Goal: Transaction & Acquisition: Book appointment/travel/reservation

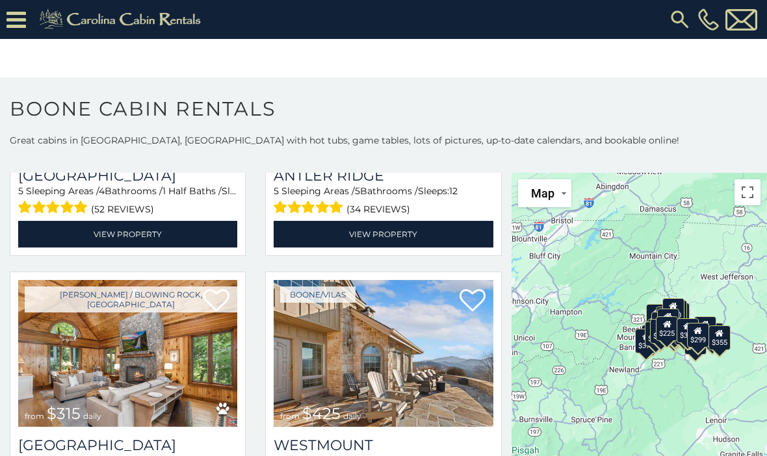
scroll to position [230, 0]
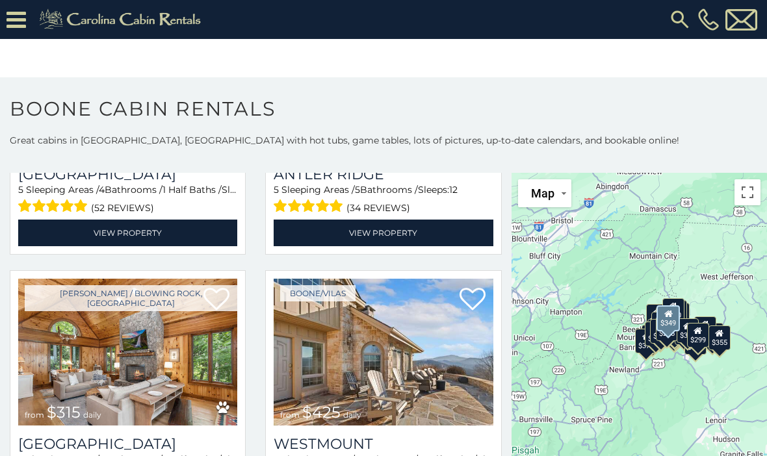
click at [216, 191] on span "1 Half Baths /" at bounding box center [191, 190] width 59 height 12
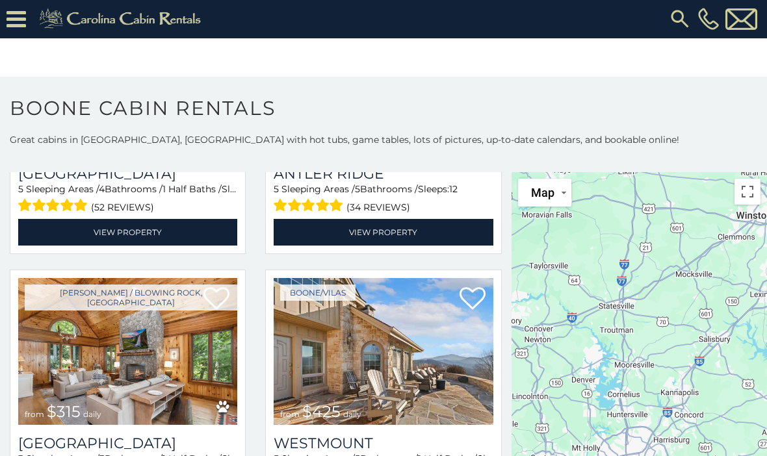
scroll to position [1, 0]
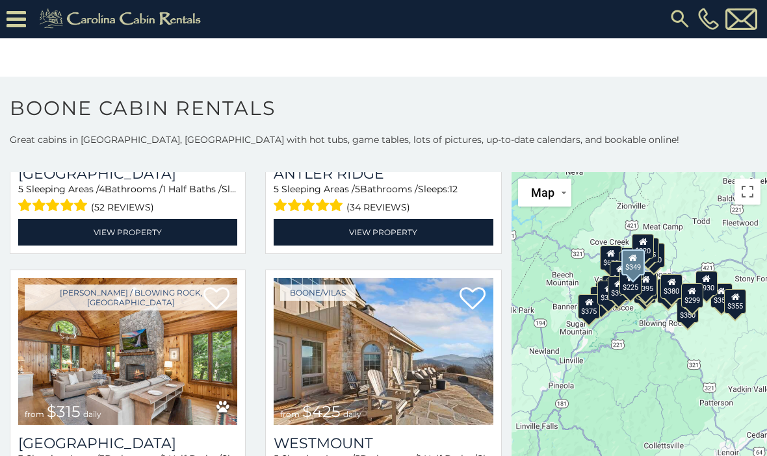
click at [549, 204] on button "Map" at bounding box center [544, 193] width 53 height 28
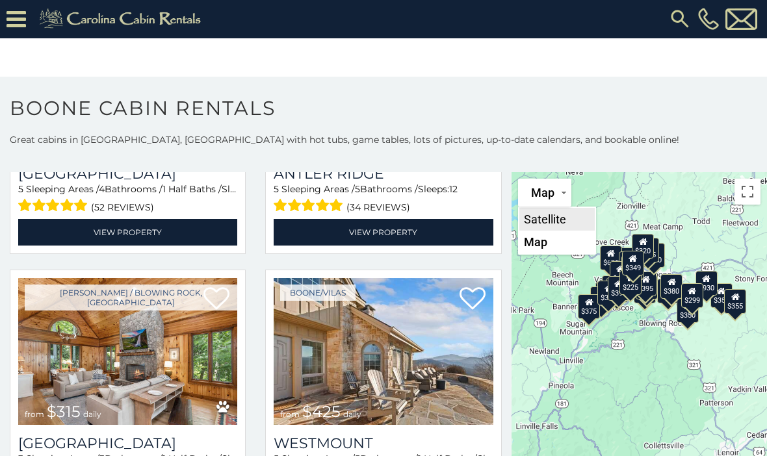
click at [578, 209] on li "Satellite" at bounding box center [556, 219] width 75 height 23
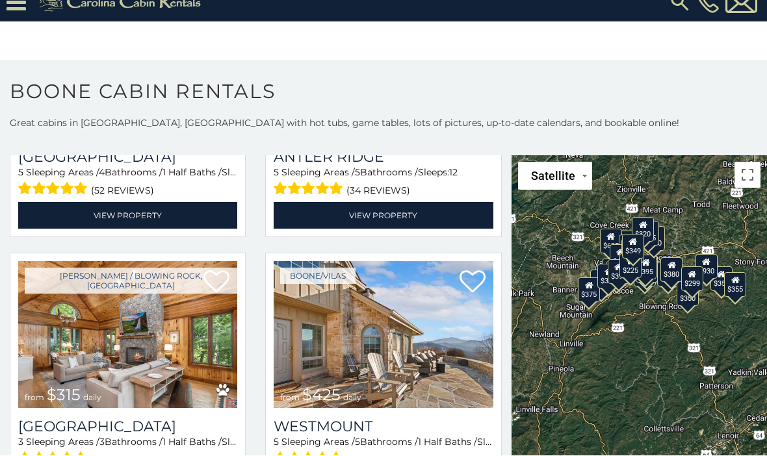
scroll to position [18, 0]
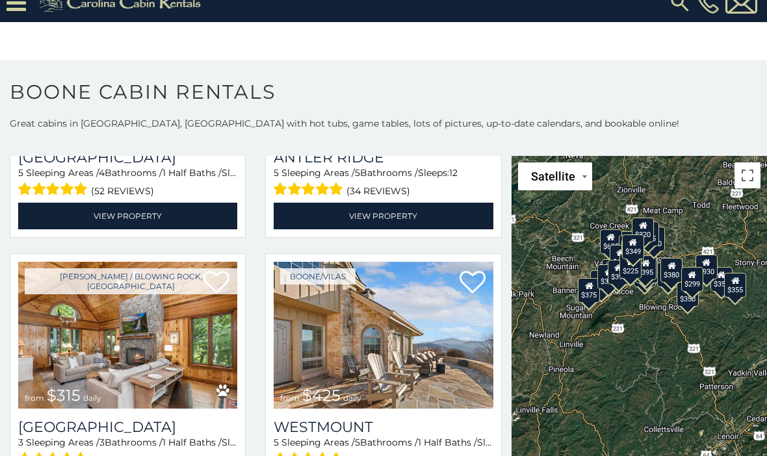
click at [582, 296] on div "$375" at bounding box center [589, 290] width 22 height 25
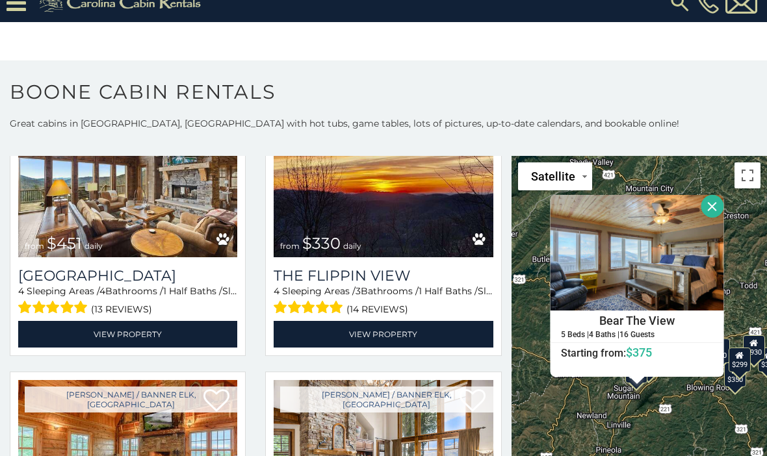
scroll to position [1462, 0]
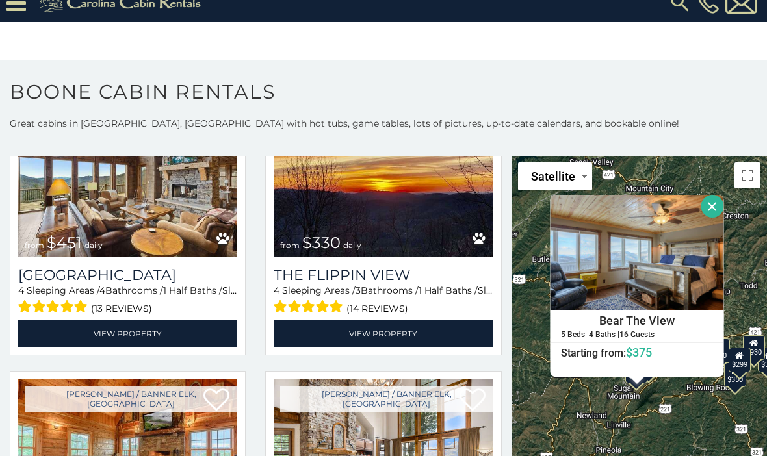
click at [677, 325] on h4 "Bear The View" at bounding box center [637, 320] width 172 height 19
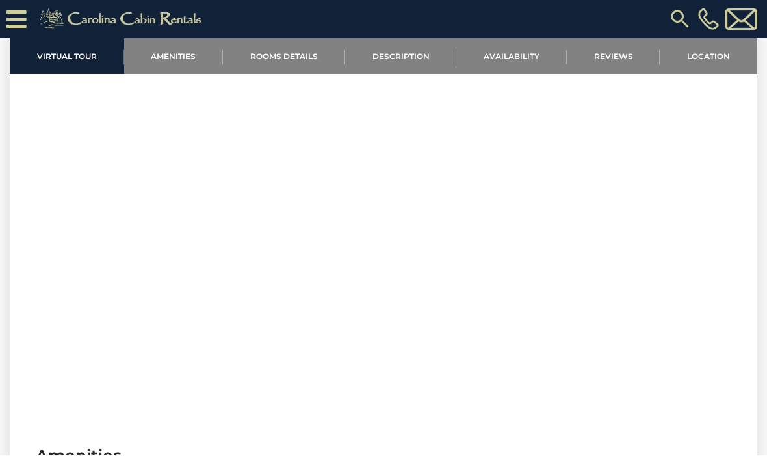
scroll to position [489, 0]
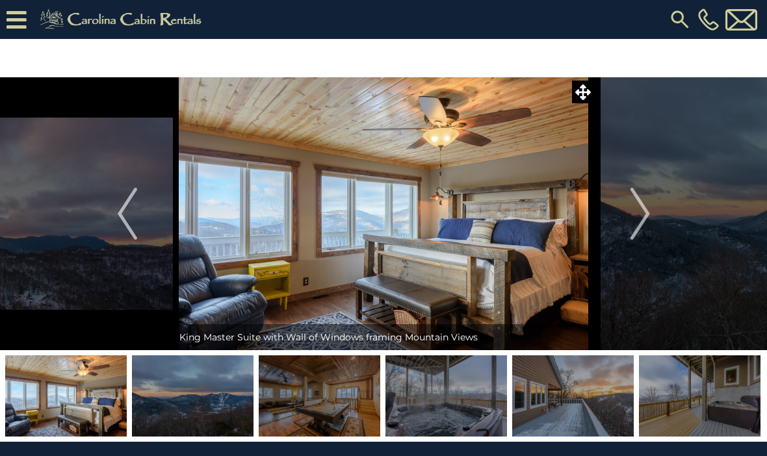
click at [652, 220] on button "Next" at bounding box center [640, 213] width 91 height 273
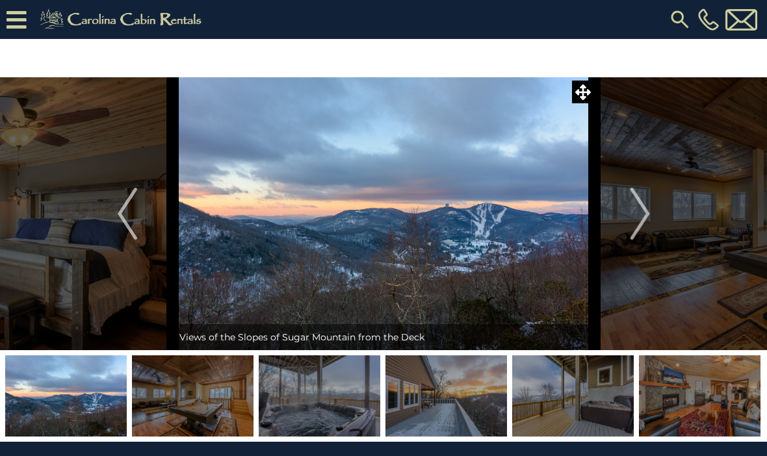
click at [662, 229] on button "Next" at bounding box center [640, 213] width 91 height 273
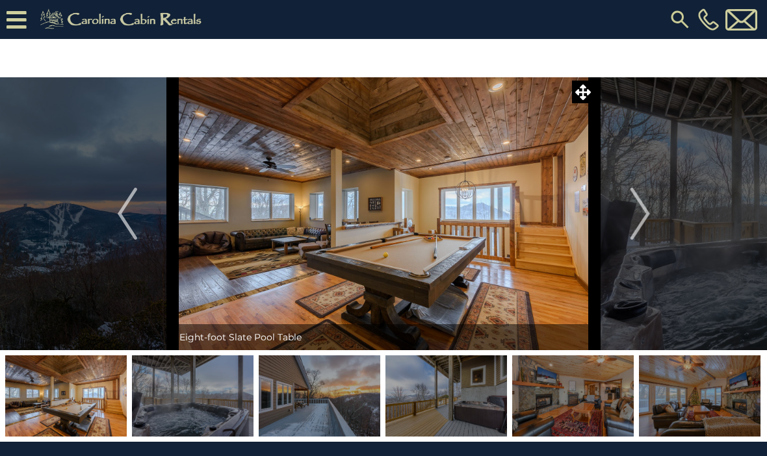
click at [636, 221] on img "Next" at bounding box center [639, 214] width 19 height 52
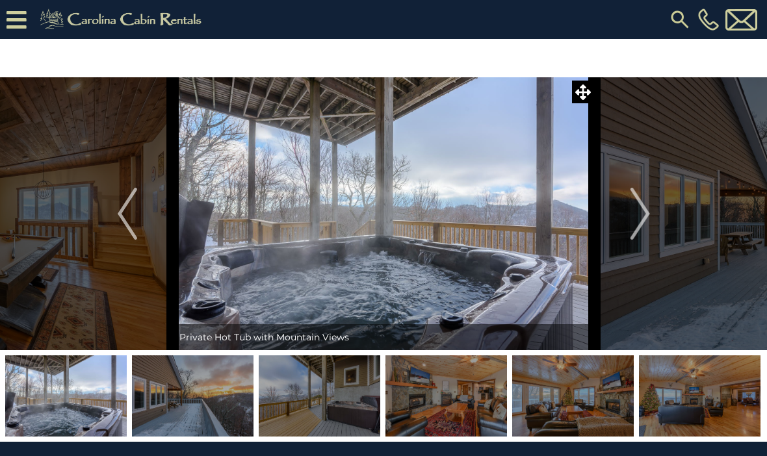
click at [626, 218] on button "Next" at bounding box center [640, 213] width 91 height 273
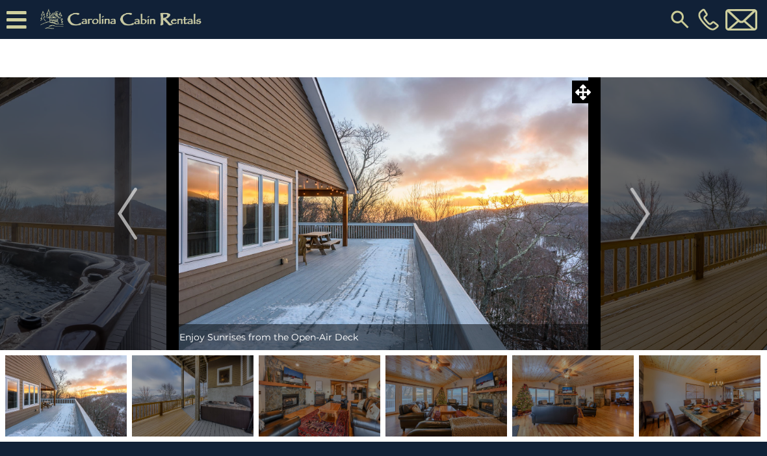
click at [634, 213] on img "Next" at bounding box center [639, 214] width 19 height 52
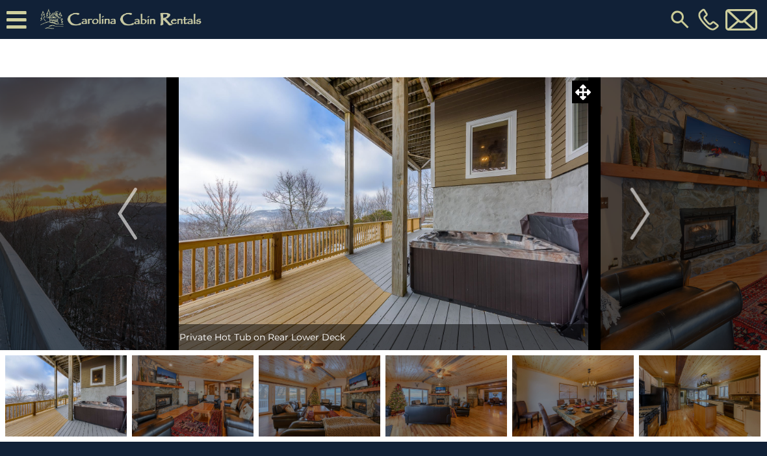
click at [636, 223] on img "Next" at bounding box center [639, 214] width 19 height 52
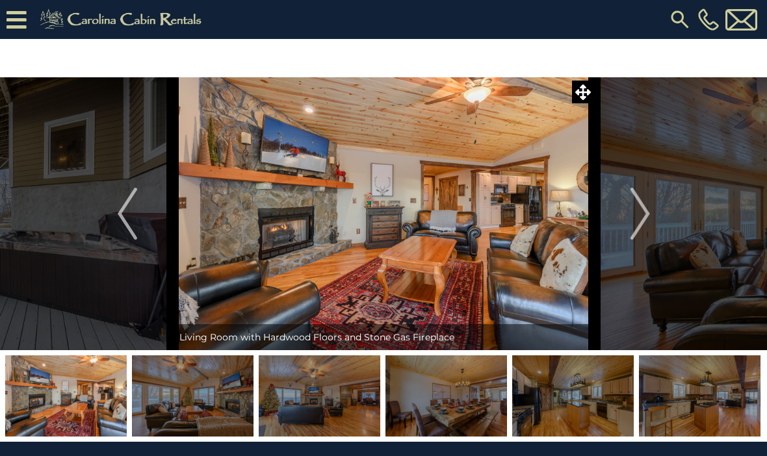
click at [638, 212] on img "Next" at bounding box center [639, 214] width 19 height 52
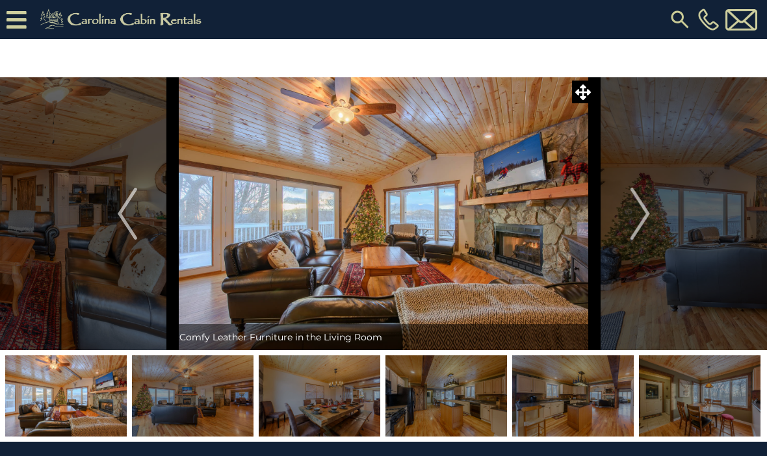
click at [635, 211] on img "Next" at bounding box center [639, 214] width 19 height 52
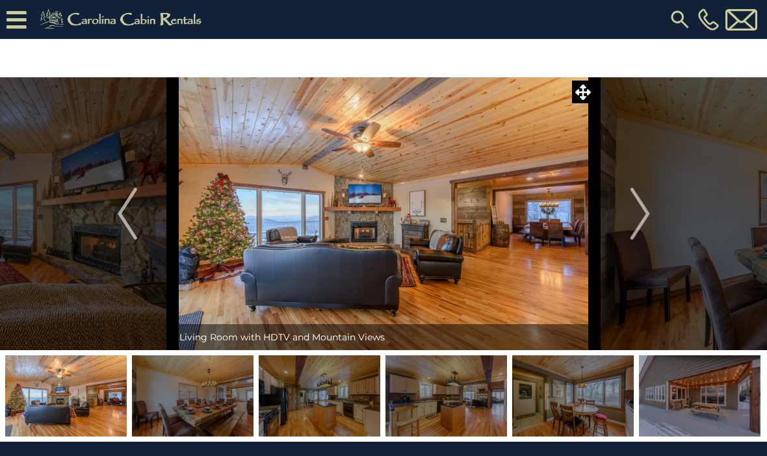
click at [633, 223] on img "Next" at bounding box center [639, 214] width 19 height 52
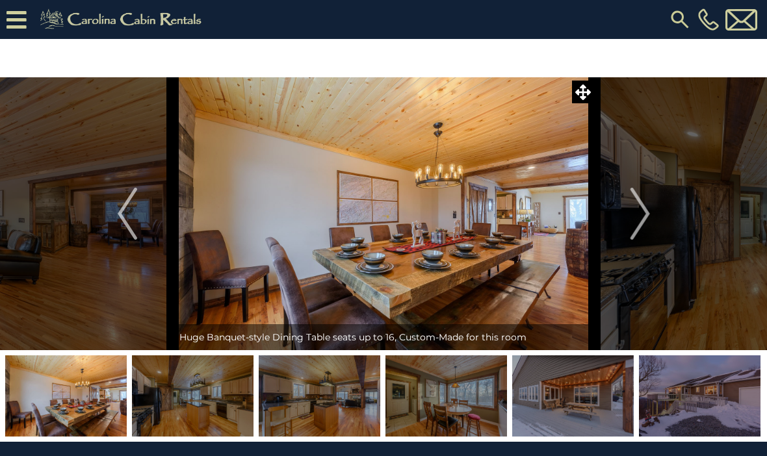
click at [636, 203] on img "Next" at bounding box center [639, 214] width 19 height 52
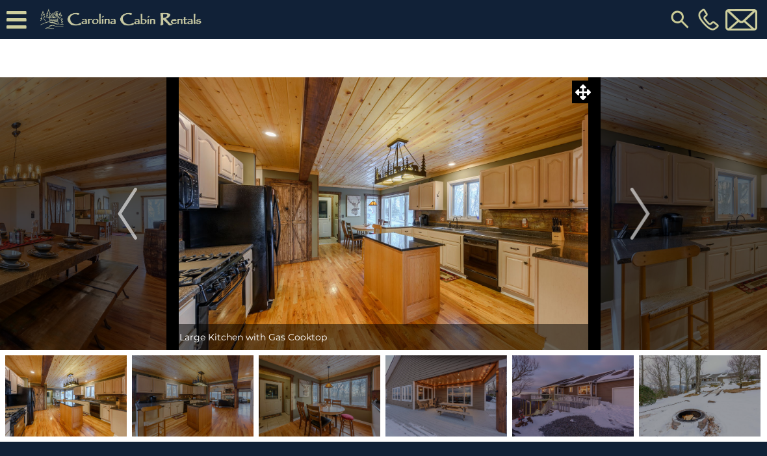
click at [634, 211] on img "Next" at bounding box center [639, 214] width 19 height 52
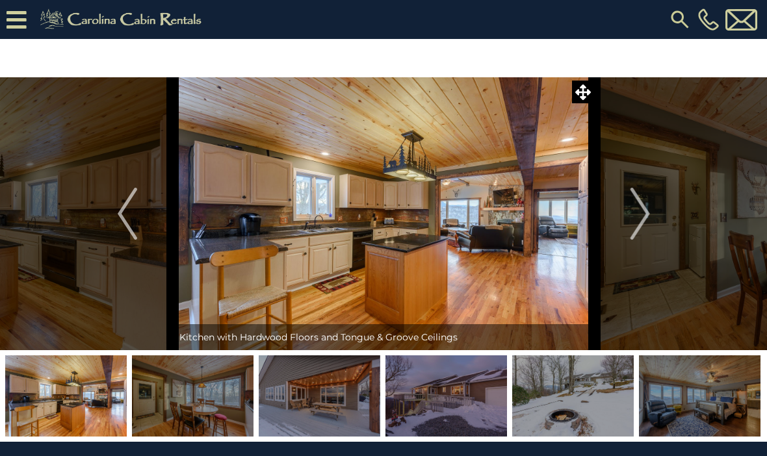
click at [634, 207] on img "Next" at bounding box center [639, 214] width 19 height 52
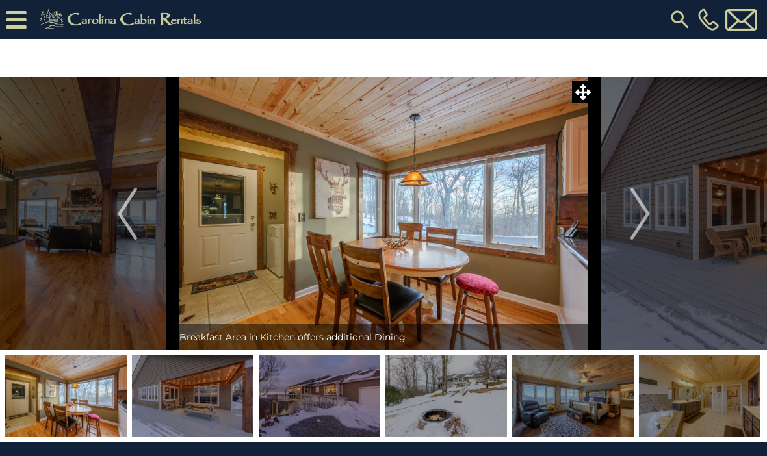
click at [630, 205] on button "Next" at bounding box center [640, 213] width 91 height 273
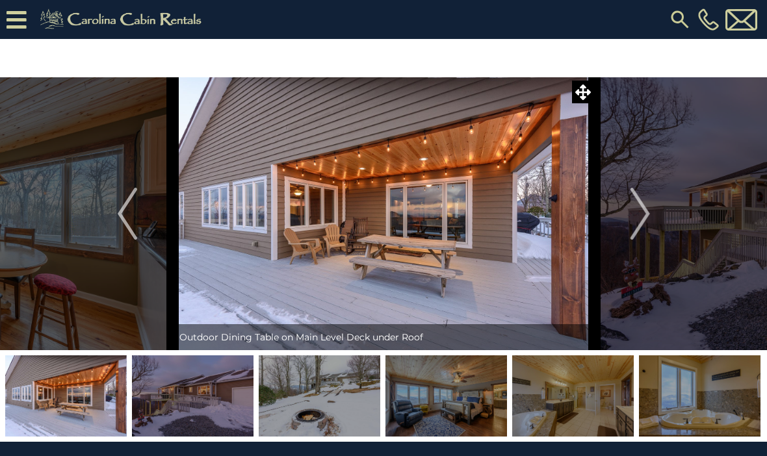
click at [636, 201] on img "Next" at bounding box center [639, 214] width 19 height 52
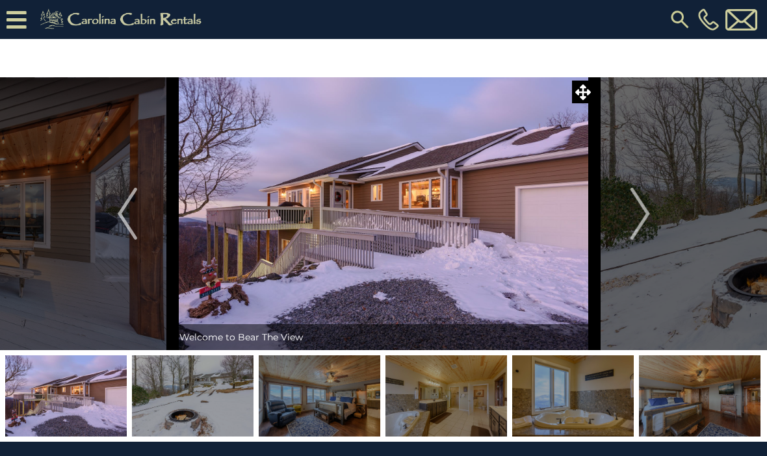
click at [633, 212] on img "Next" at bounding box center [639, 214] width 19 height 52
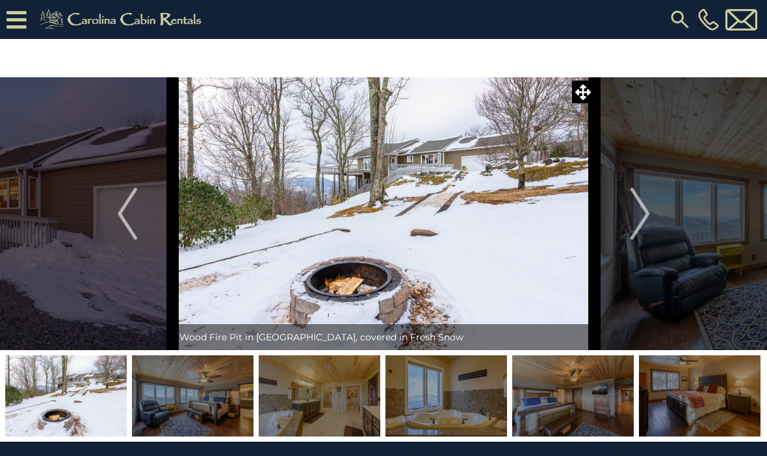
click at [639, 217] on img "Next" at bounding box center [639, 214] width 19 height 52
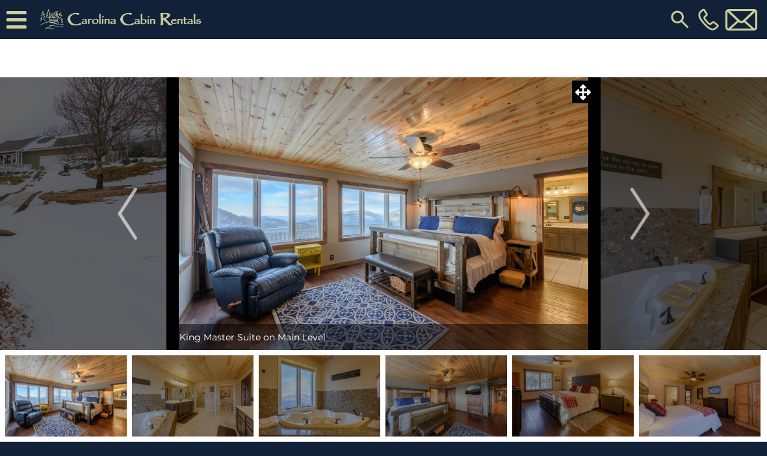
click at [636, 214] on img "Next" at bounding box center [639, 214] width 19 height 52
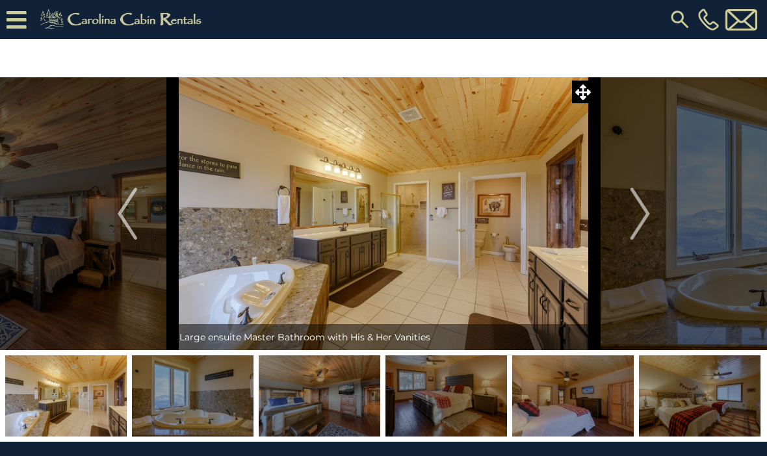
click at [636, 213] on img "Next" at bounding box center [639, 214] width 19 height 52
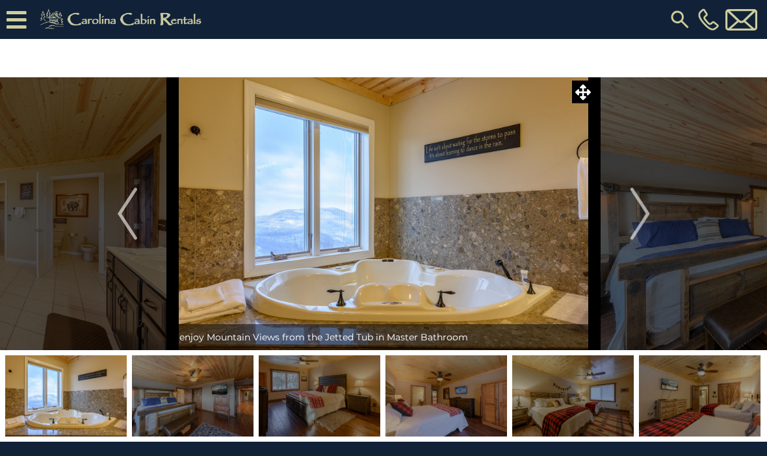
click at [630, 208] on img "Next" at bounding box center [639, 214] width 19 height 52
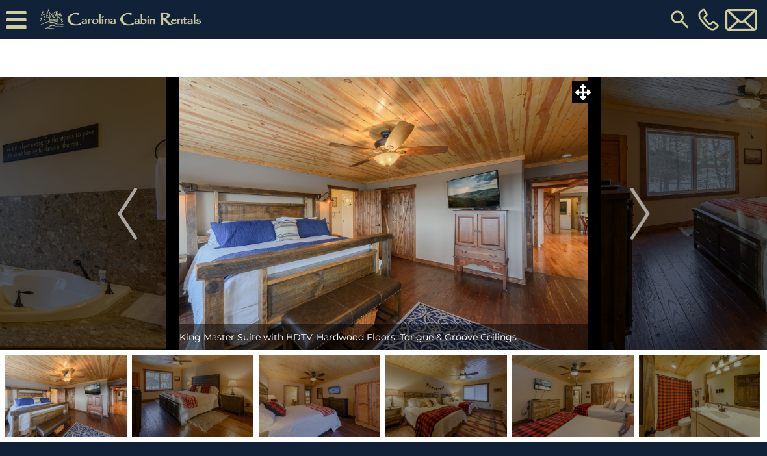
click at [632, 209] on img "Next" at bounding box center [639, 214] width 19 height 52
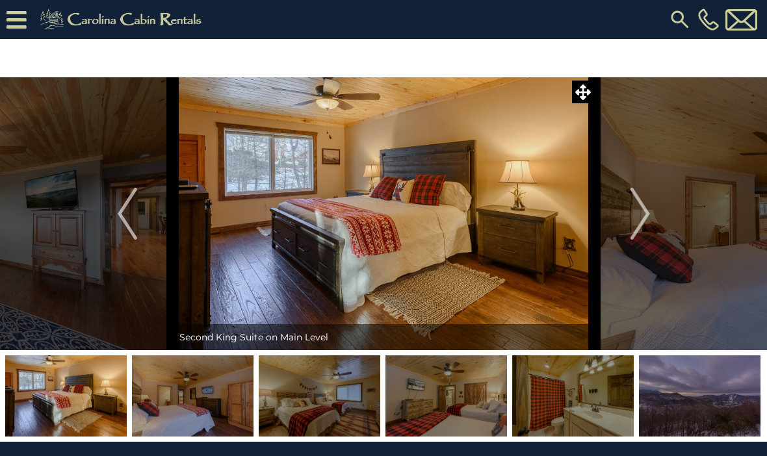
click at [633, 212] on img "Next" at bounding box center [639, 214] width 19 height 52
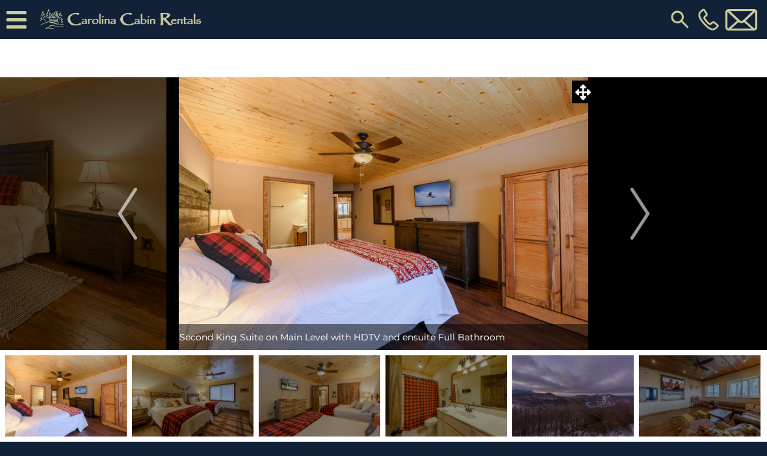
click at [638, 211] on img "Next" at bounding box center [639, 214] width 19 height 52
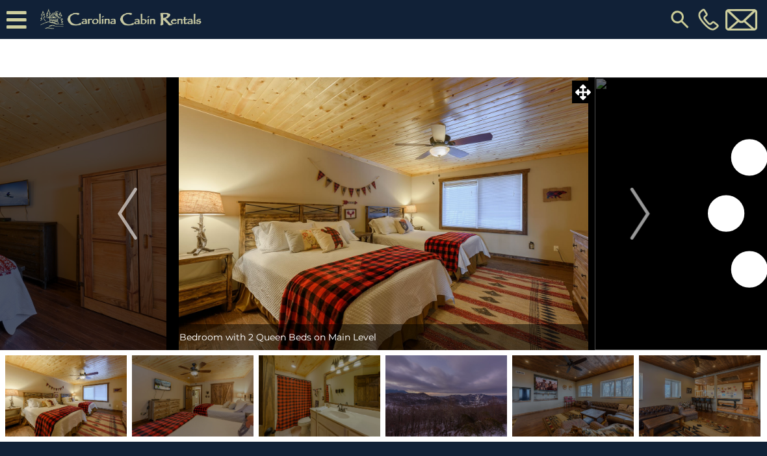
click at [639, 221] on img "Next" at bounding box center [639, 214] width 19 height 52
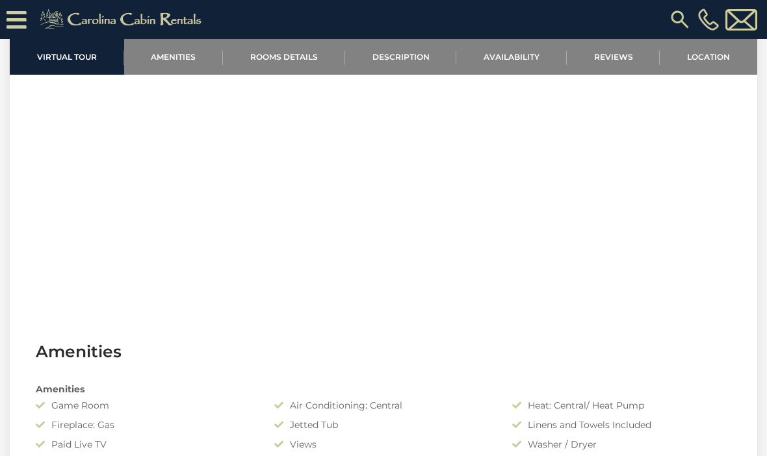
scroll to position [595, 0]
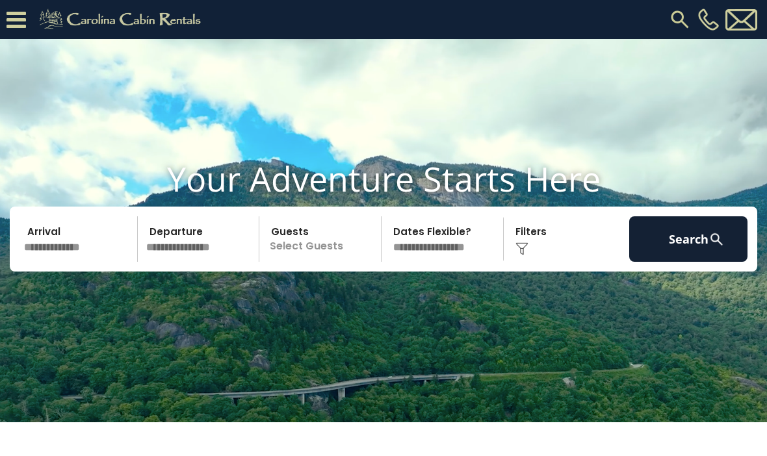
click at [342, 255] on p "Select Guests" at bounding box center [322, 238] width 118 height 45
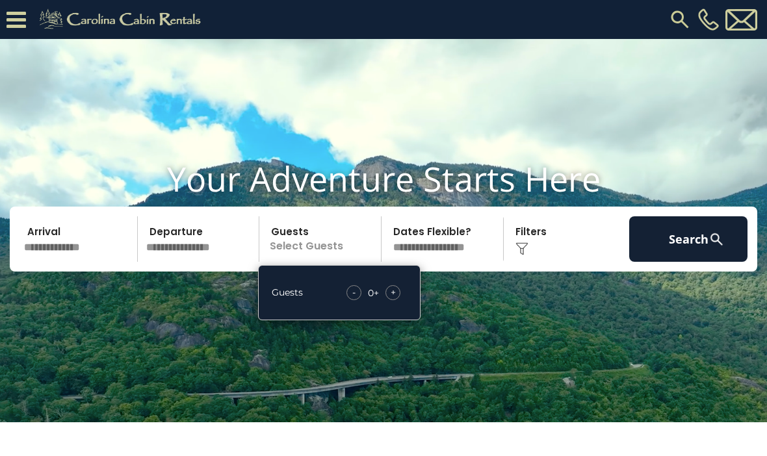
click at [395, 299] on span "+" at bounding box center [393, 292] width 5 height 13
click at [392, 300] on div "+" at bounding box center [392, 292] width 15 height 15
click at [395, 299] on span "+" at bounding box center [393, 292] width 5 height 13
click at [394, 299] on span "+" at bounding box center [393, 292] width 5 height 13
click at [395, 299] on span "+" at bounding box center [393, 292] width 5 height 13
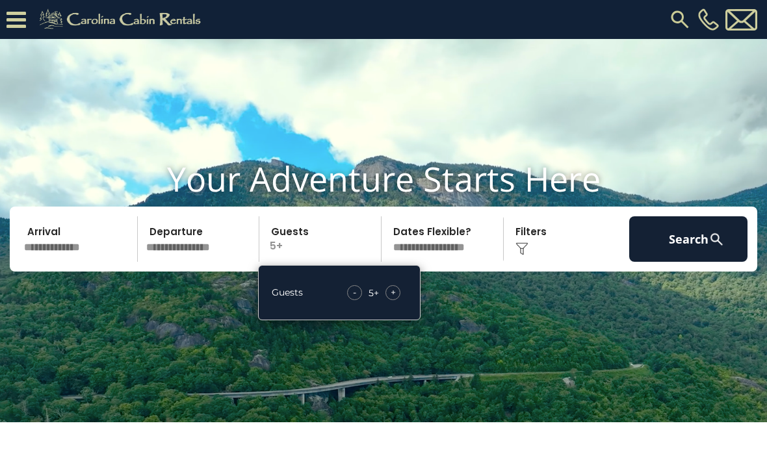
click at [396, 300] on div "+" at bounding box center [392, 292] width 15 height 15
click at [393, 299] on span "+" at bounding box center [393, 292] width 5 height 13
click at [397, 300] on div "+" at bounding box center [392, 292] width 15 height 15
click at [396, 300] on div "+" at bounding box center [392, 292] width 15 height 15
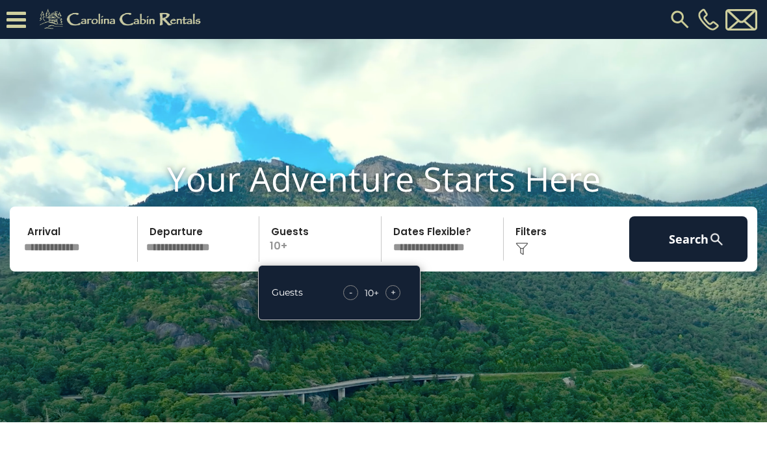
click at [403, 302] on div "Guests - 10 + +" at bounding box center [339, 292] width 162 height 55
click at [396, 307] on div "Guests - 10 + +" at bounding box center [339, 292] width 162 height 55
click at [399, 300] on div "- 10 + +" at bounding box center [372, 292] width 70 height 15
click at [393, 300] on div "+" at bounding box center [392, 292] width 15 height 15
click at [393, 299] on span "+" at bounding box center [393, 292] width 5 height 13
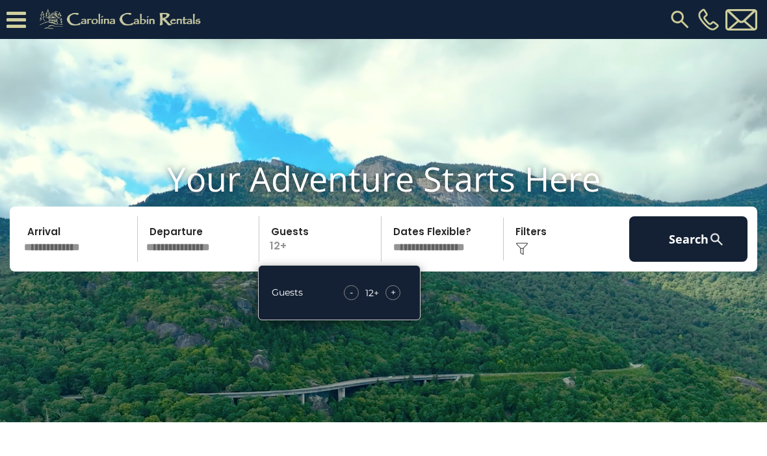
click at [393, 299] on span "+" at bounding box center [393, 292] width 5 height 13
click at [398, 300] on div "+" at bounding box center [392, 292] width 15 height 15
click at [352, 299] on span "-" at bounding box center [350, 292] width 3 height 13
click at [455, 262] on select "**********" at bounding box center [444, 238] width 118 height 45
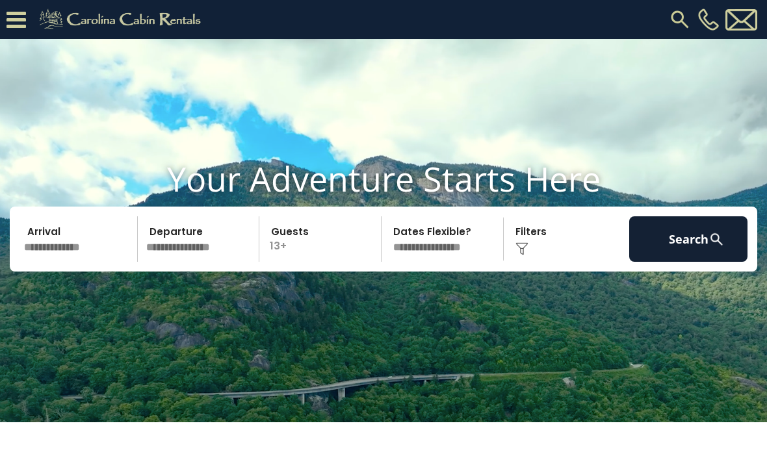
click at [467, 262] on select "**********" at bounding box center [444, 238] width 118 height 45
select select "*"
click at [96, 262] on input "text" at bounding box center [78, 238] width 118 height 45
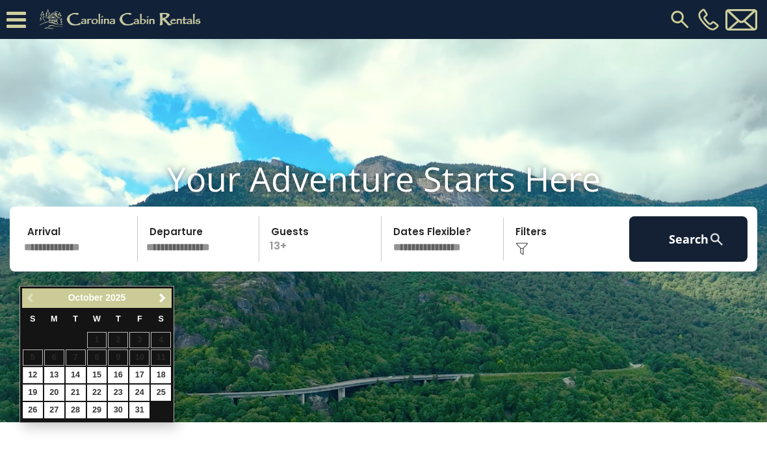
click at [157, 305] on link "Next" at bounding box center [162, 298] width 16 height 16
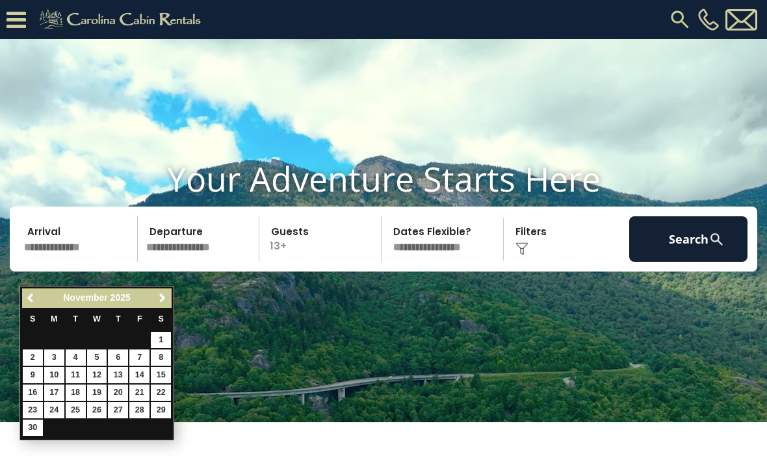
click at [161, 304] on link "Next" at bounding box center [162, 298] width 16 height 16
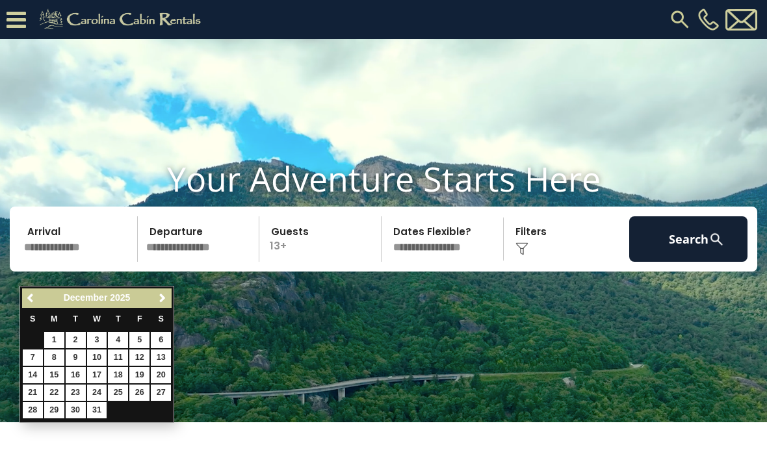
click at [330, 252] on p "13+" at bounding box center [322, 238] width 118 height 45
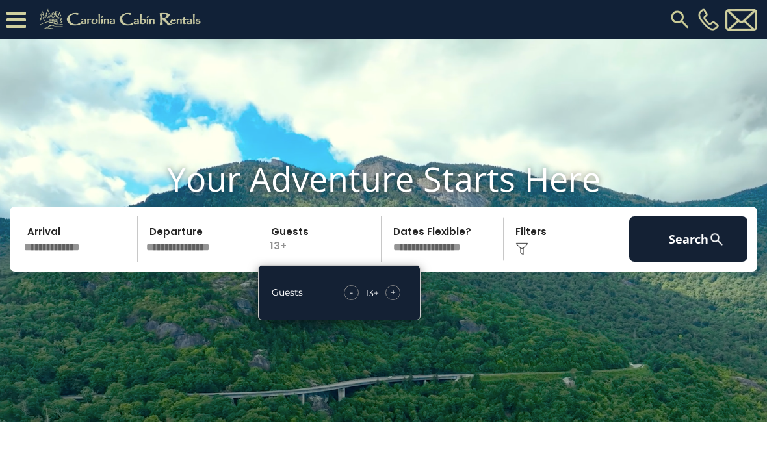
click at [404, 300] on div "- 13 + +" at bounding box center [372, 292] width 70 height 15
click at [400, 300] on div "+" at bounding box center [392, 292] width 15 height 15
click at [405, 353] on video at bounding box center [383, 230] width 767 height 383
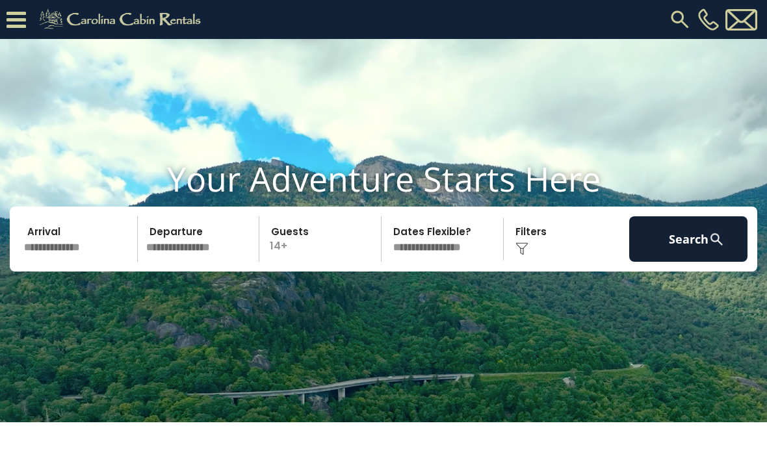
click at [392, 319] on video at bounding box center [383, 230] width 767 height 383
click at [342, 262] on p "14+" at bounding box center [322, 238] width 118 height 45
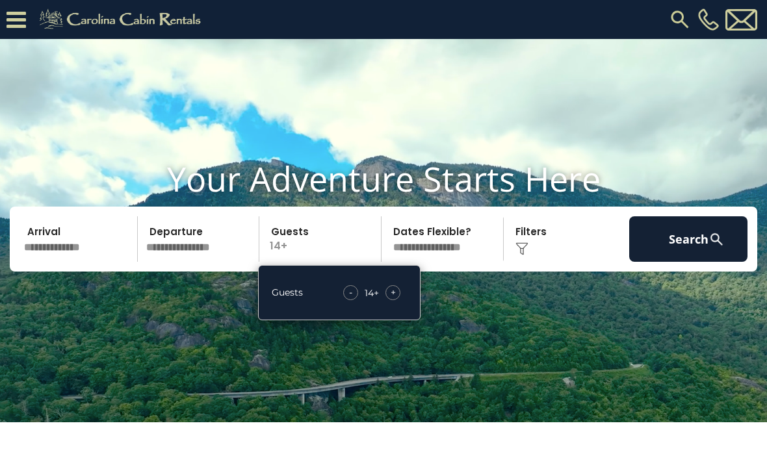
click at [400, 300] on div "+" at bounding box center [392, 292] width 15 height 15
click at [394, 299] on span "+" at bounding box center [393, 292] width 5 height 13
click at [400, 300] on div "+" at bounding box center [392, 292] width 15 height 15
click at [401, 300] on div "- 17 + +" at bounding box center [372, 292] width 70 height 15
click at [400, 300] on div "+" at bounding box center [392, 292] width 15 height 15
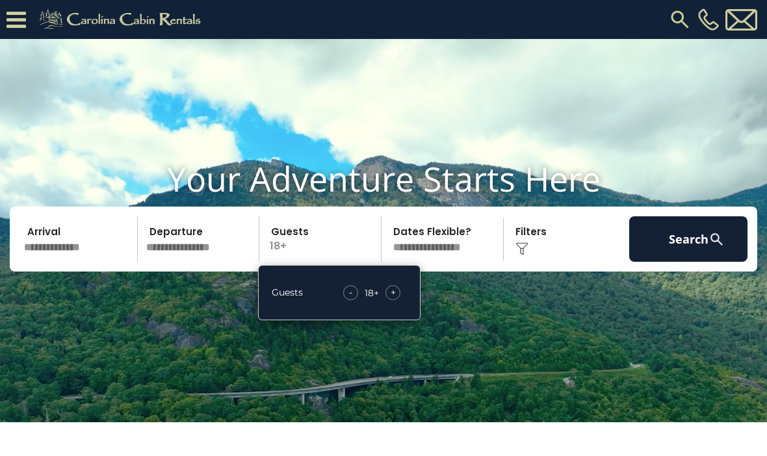
click at [398, 300] on div "+" at bounding box center [392, 292] width 15 height 15
click at [397, 300] on div "+" at bounding box center [392, 292] width 15 height 15
click at [366, 300] on div "20" at bounding box center [368, 293] width 11 height 13
click at [347, 299] on span "-" at bounding box center [348, 292] width 3 height 13
click at [71, 262] on input "text" at bounding box center [78, 238] width 118 height 45
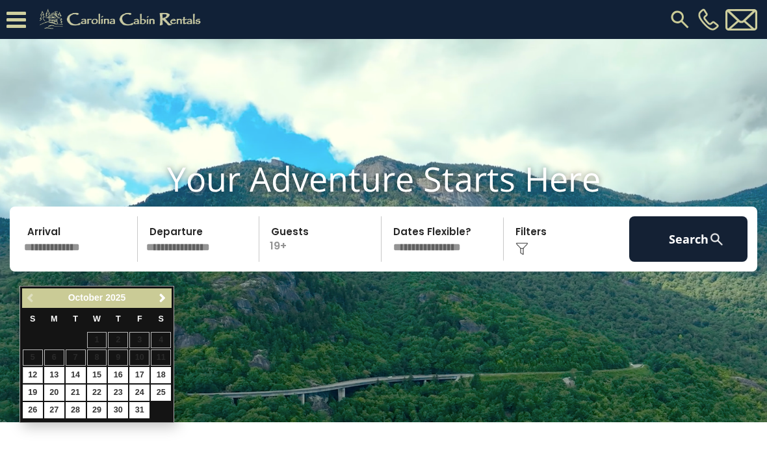
click at [159, 296] on span "Next" at bounding box center [162, 298] width 10 height 10
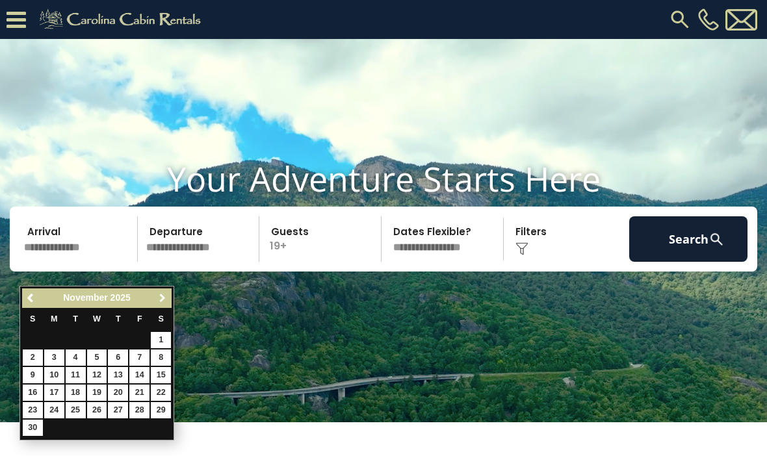
click at [166, 300] on span "Next" at bounding box center [162, 298] width 10 height 10
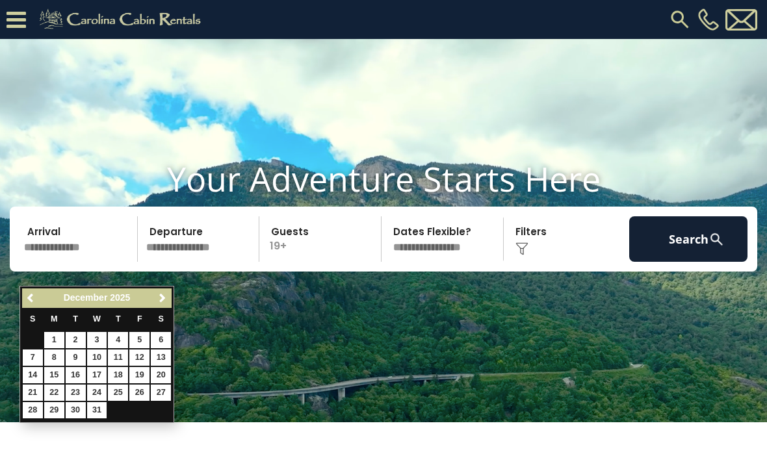
click at [161, 373] on link "20" at bounding box center [161, 375] width 20 height 16
type input "********"
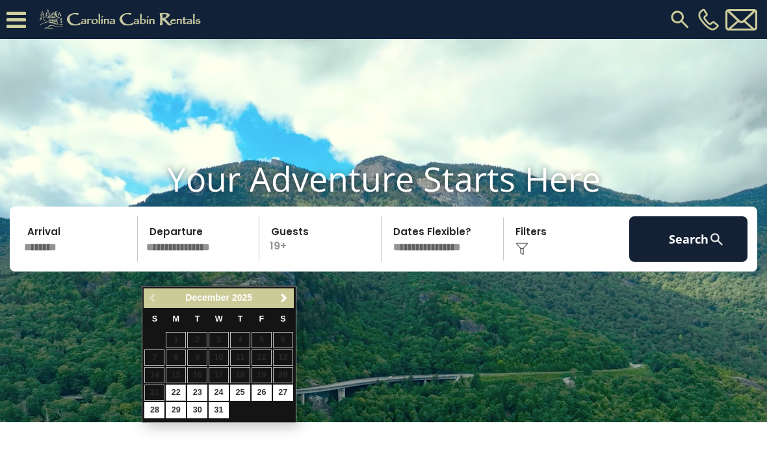
click at [153, 292] on div "Previous Next [DATE]" at bounding box center [218, 299] width 149 height 20
click at [157, 294] on div "Previous Next [DATE]" at bounding box center [218, 299] width 149 height 20
click at [97, 262] on input "********" at bounding box center [78, 238] width 118 height 45
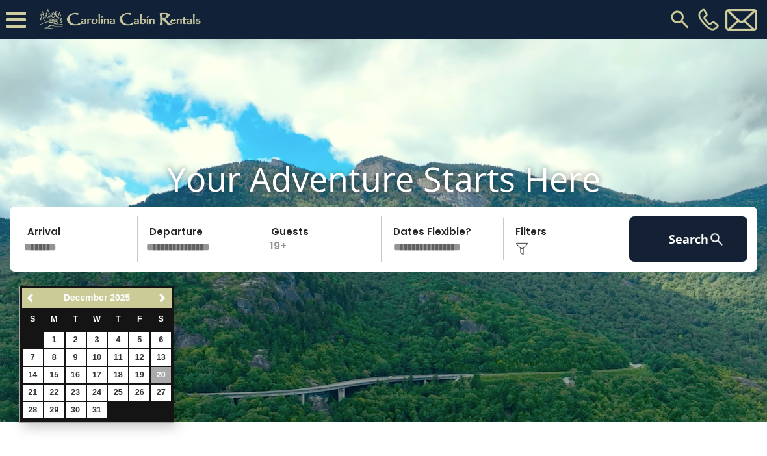
click at [52, 394] on link "22" at bounding box center [54, 393] width 20 height 16
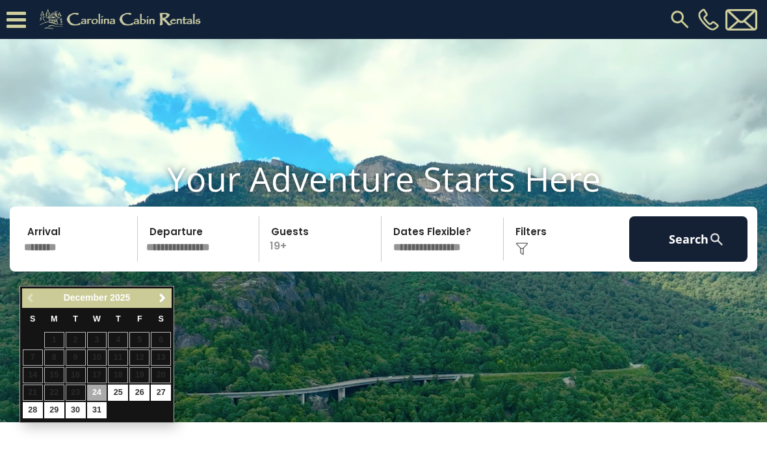
type input "********"
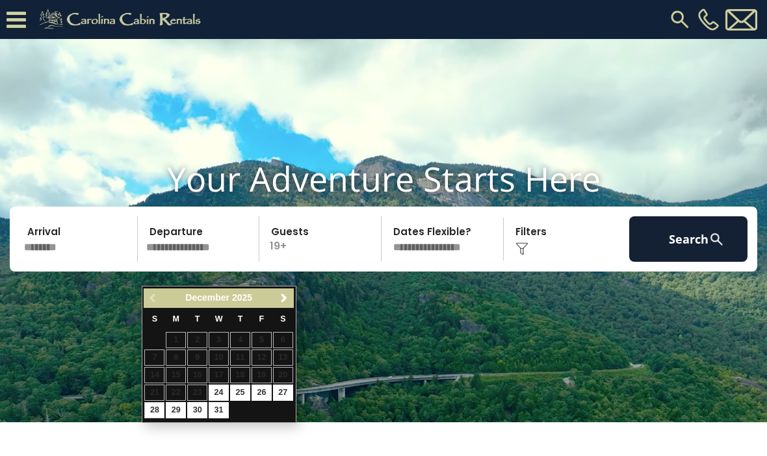
click at [161, 402] on link "28" at bounding box center [154, 410] width 20 height 16
type input "********"
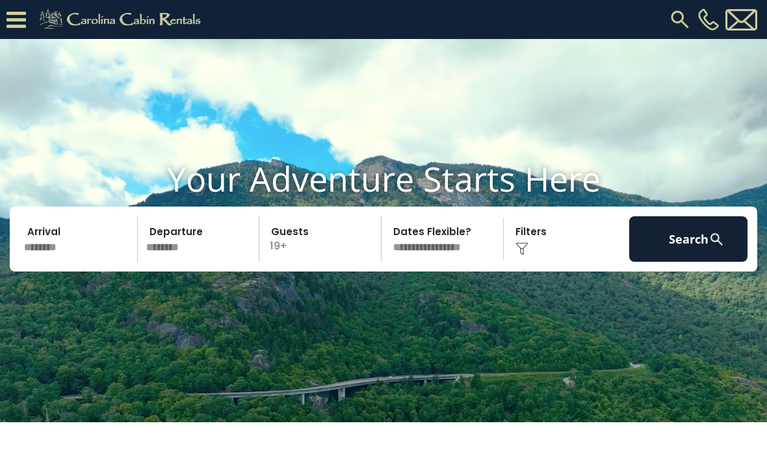
click at [698, 262] on button "Search" at bounding box center [688, 238] width 118 height 45
click at [702, 262] on button "Search" at bounding box center [688, 238] width 118 height 45
click at [702, 257] on button "Search" at bounding box center [688, 238] width 118 height 45
click at [687, 262] on button "Search" at bounding box center [688, 238] width 118 height 45
click at [690, 261] on button "Search" at bounding box center [688, 238] width 118 height 45
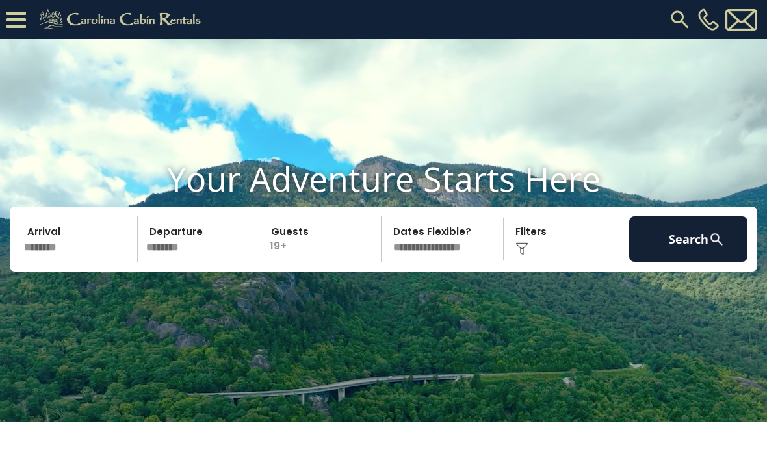
click at [719, 262] on button "Search" at bounding box center [688, 238] width 118 height 45
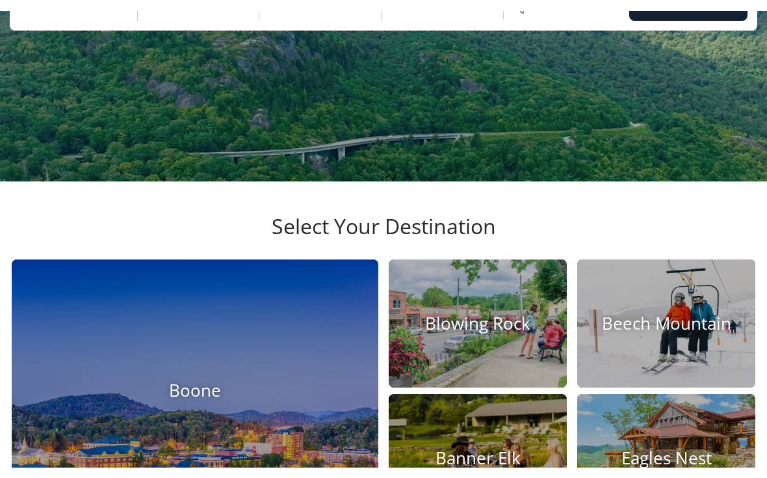
scroll to position [0, 0]
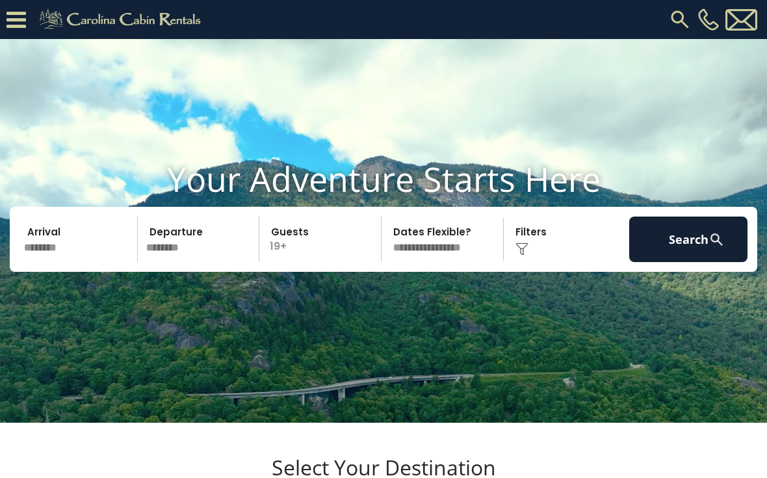
click at [463, 262] on select "**********" at bounding box center [444, 238] width 118 height 45
click at [461, 257] on select "**********" at bounding box center [444, 238] width 118 height 45
